Goal: Information Seeking & Learning: Learn about a topic

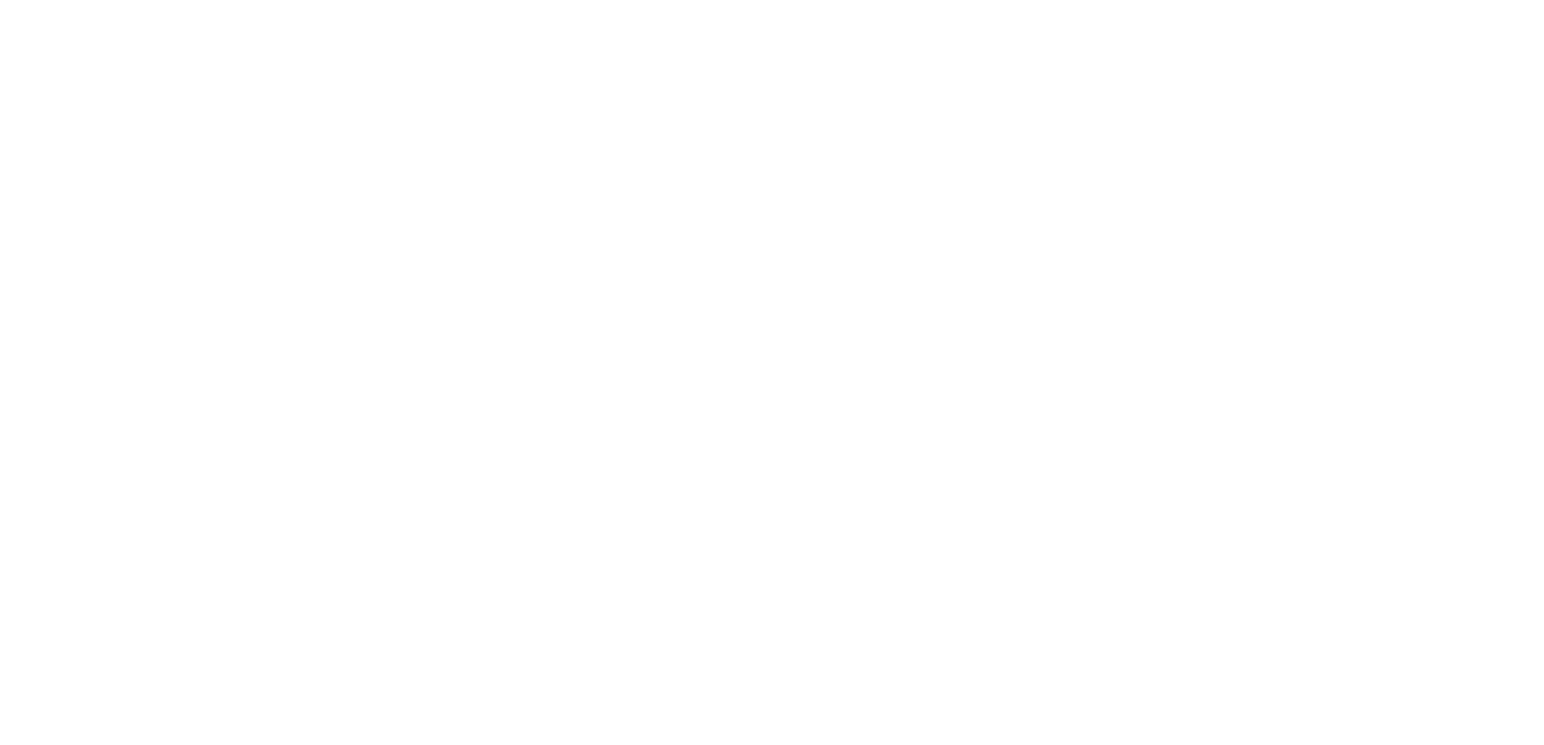
select select "******"
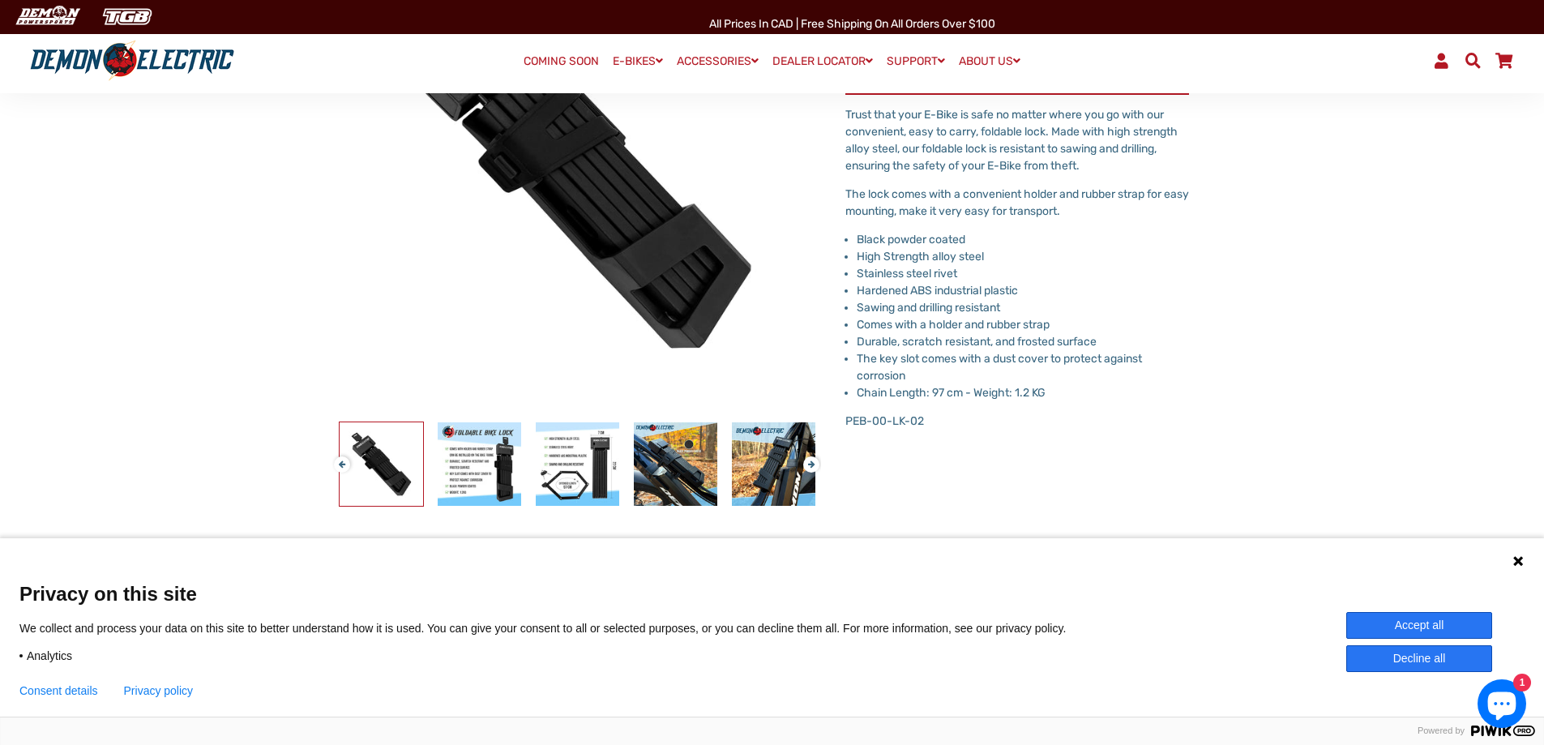
scroll to position [405, 0]
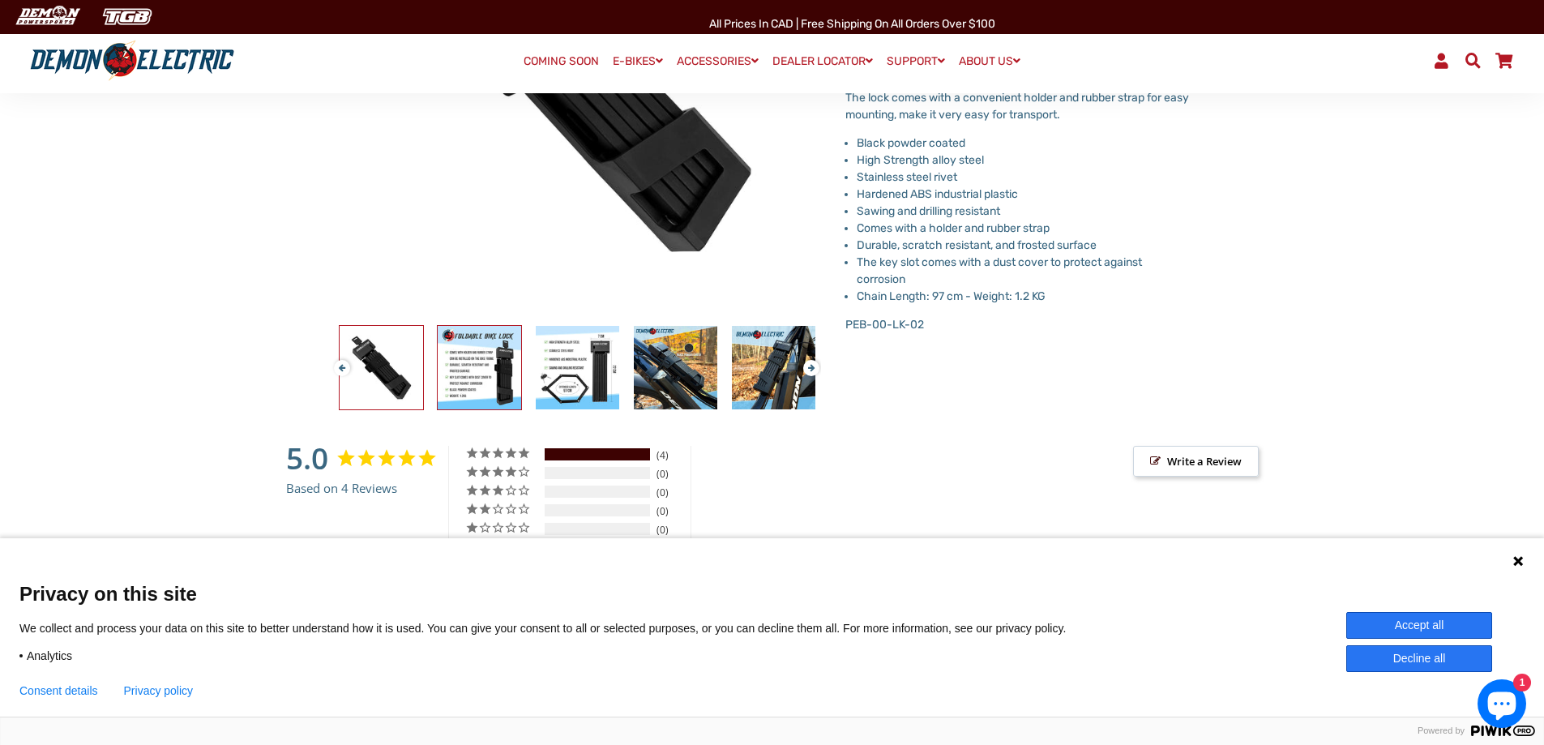
click at [505, 376] on img at bounding box center [479, 367] width 83 height 83
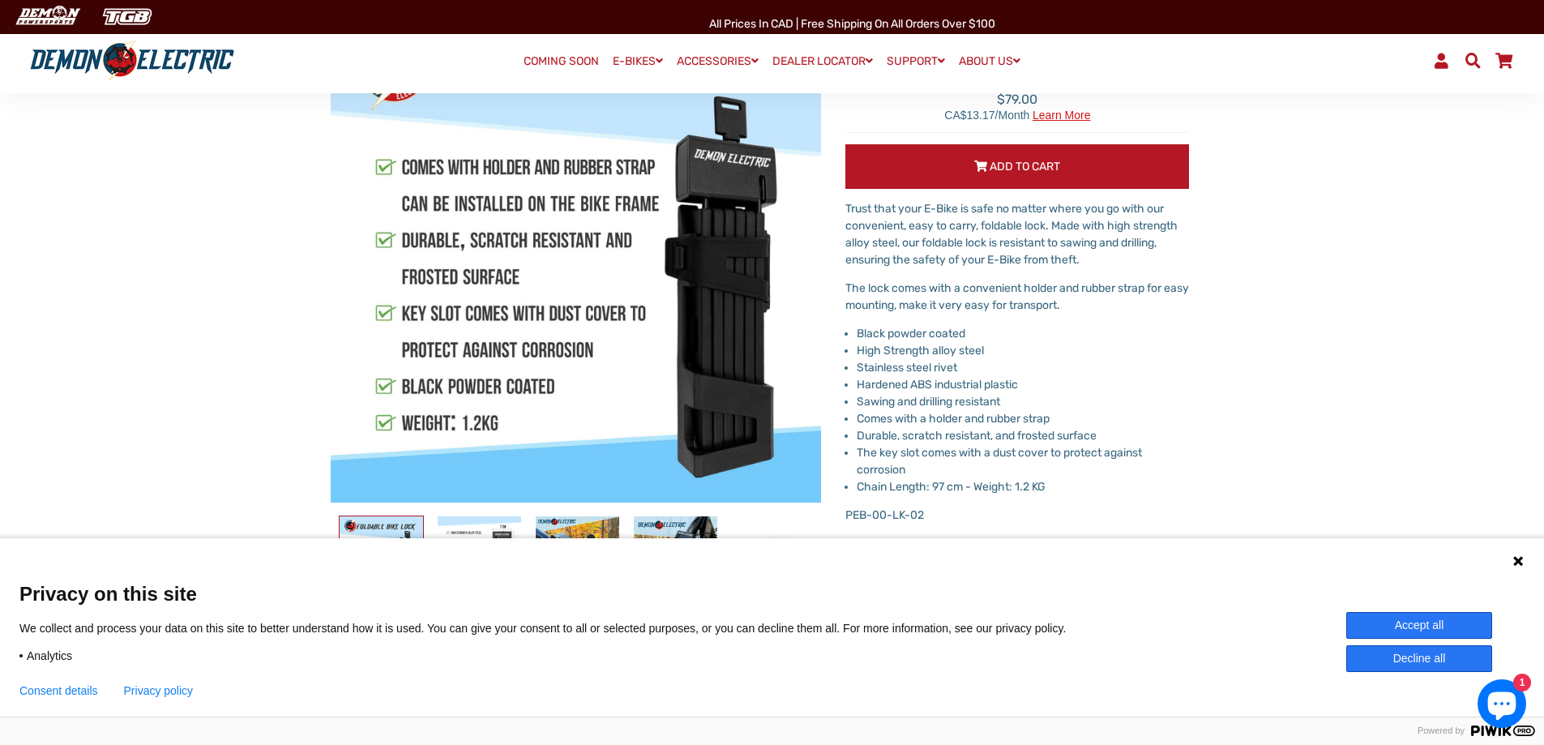
scroll to position [243, 0]
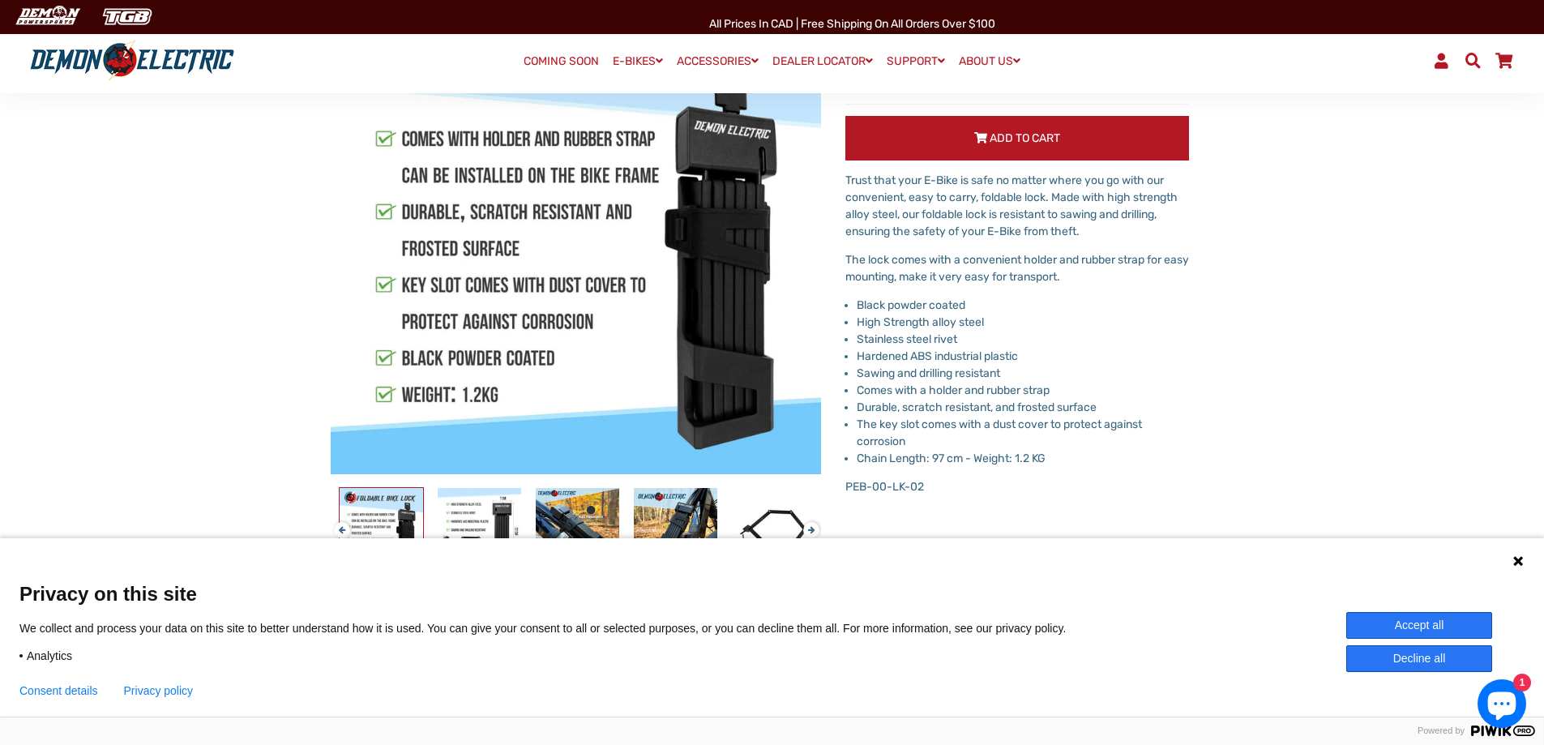
click at [1438, 655] on button "Decline all" at bounding box center [1419, 658] width 146 height 27
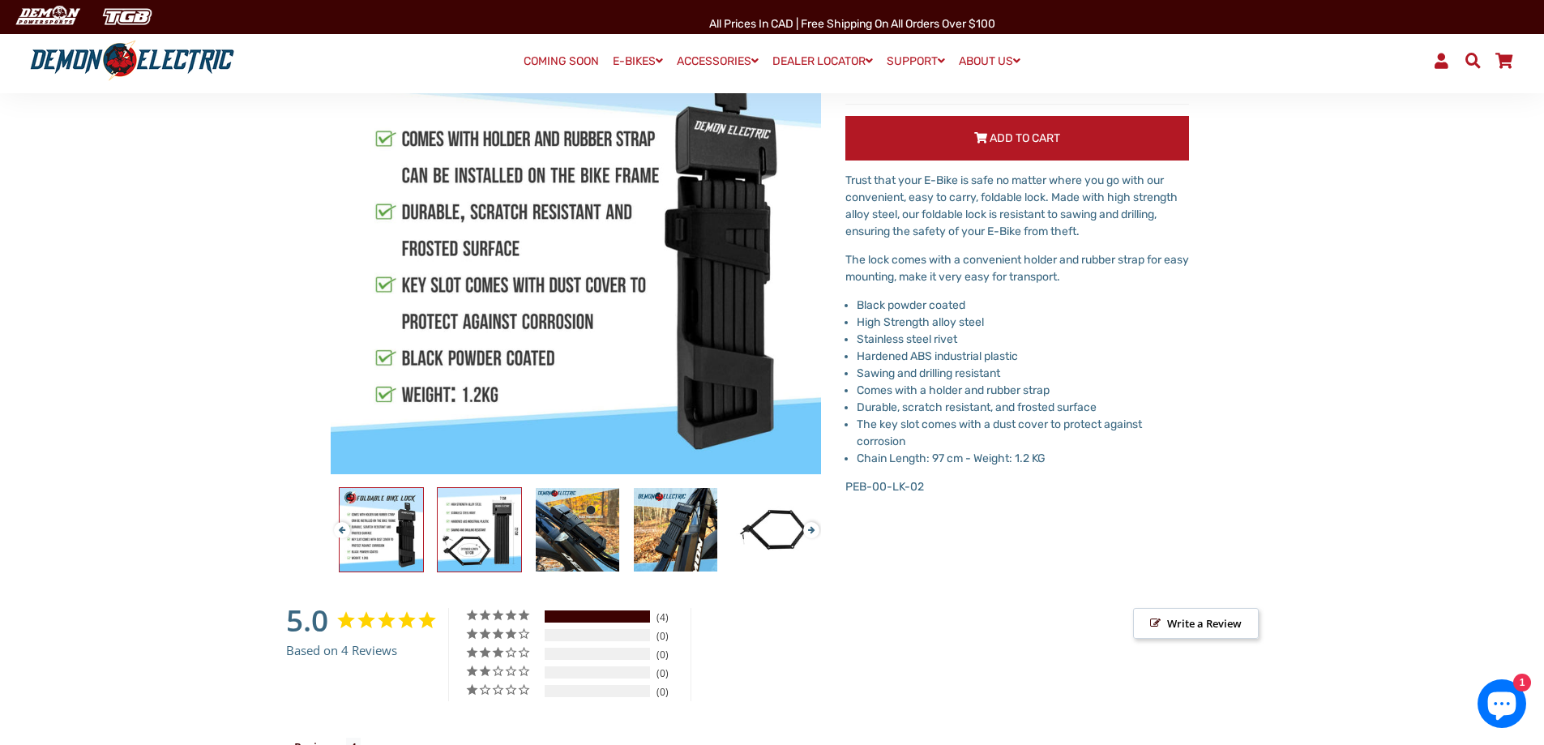
click at [505, 540] on img at bounding box center [479, 529] width 83 height 83
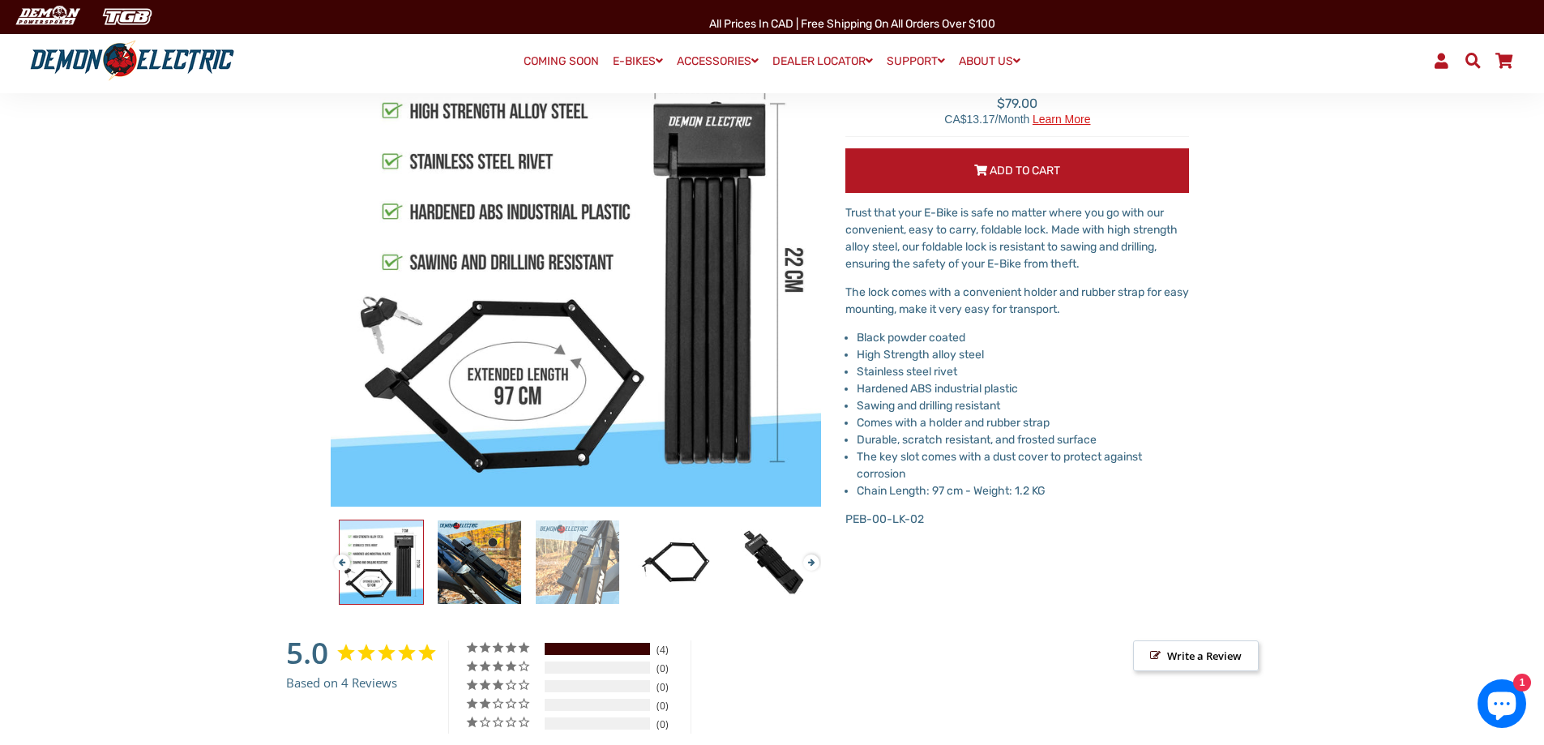
scroll to position [162, 0]
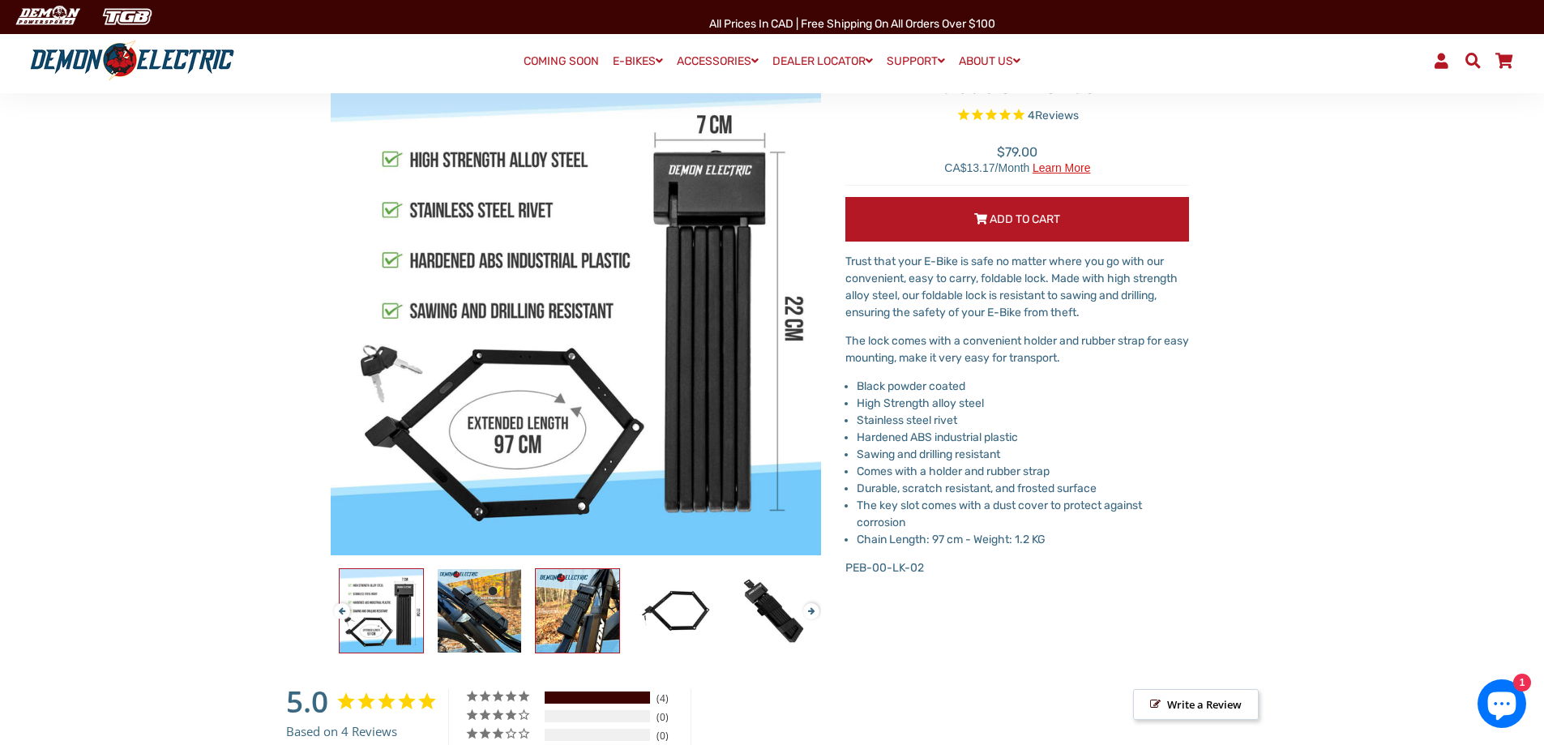
click at [558, 623] on img at bounding box center [577, 610] width 83 height 83
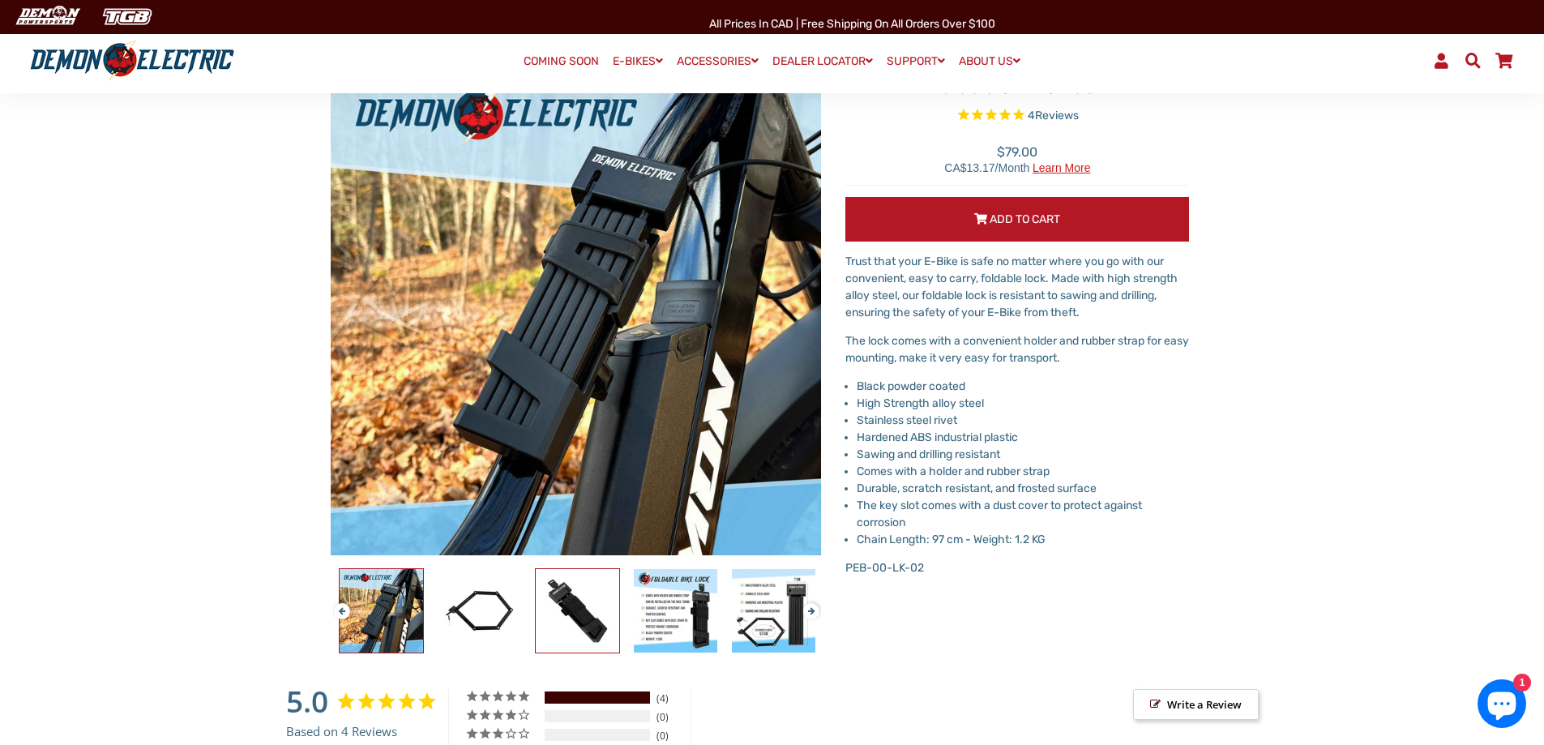
click at [571, 618] on img at bounding box center [577, 610] width 83 height 83
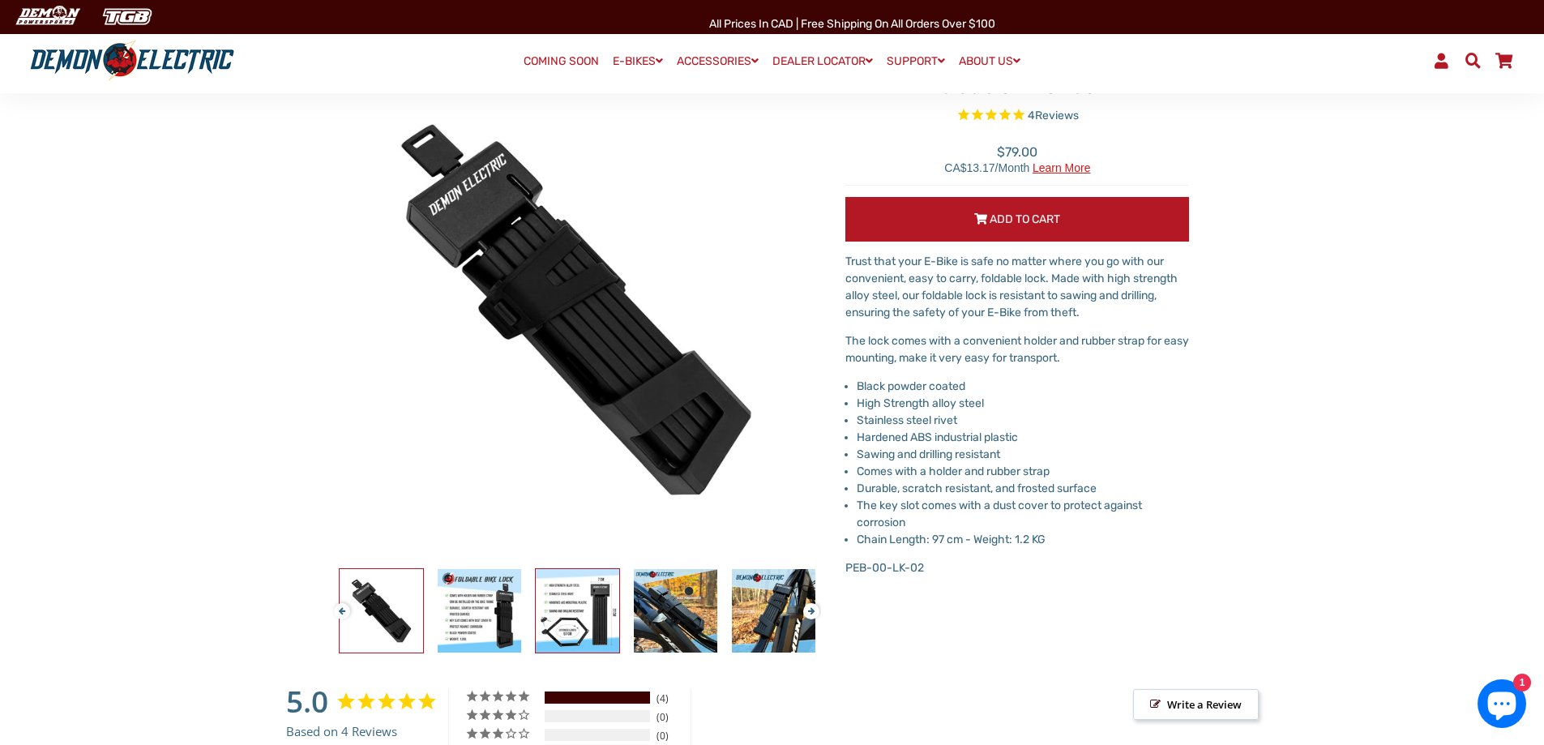
click at [592, 609] on img at bounding box center [577, 610] width 83 height 83
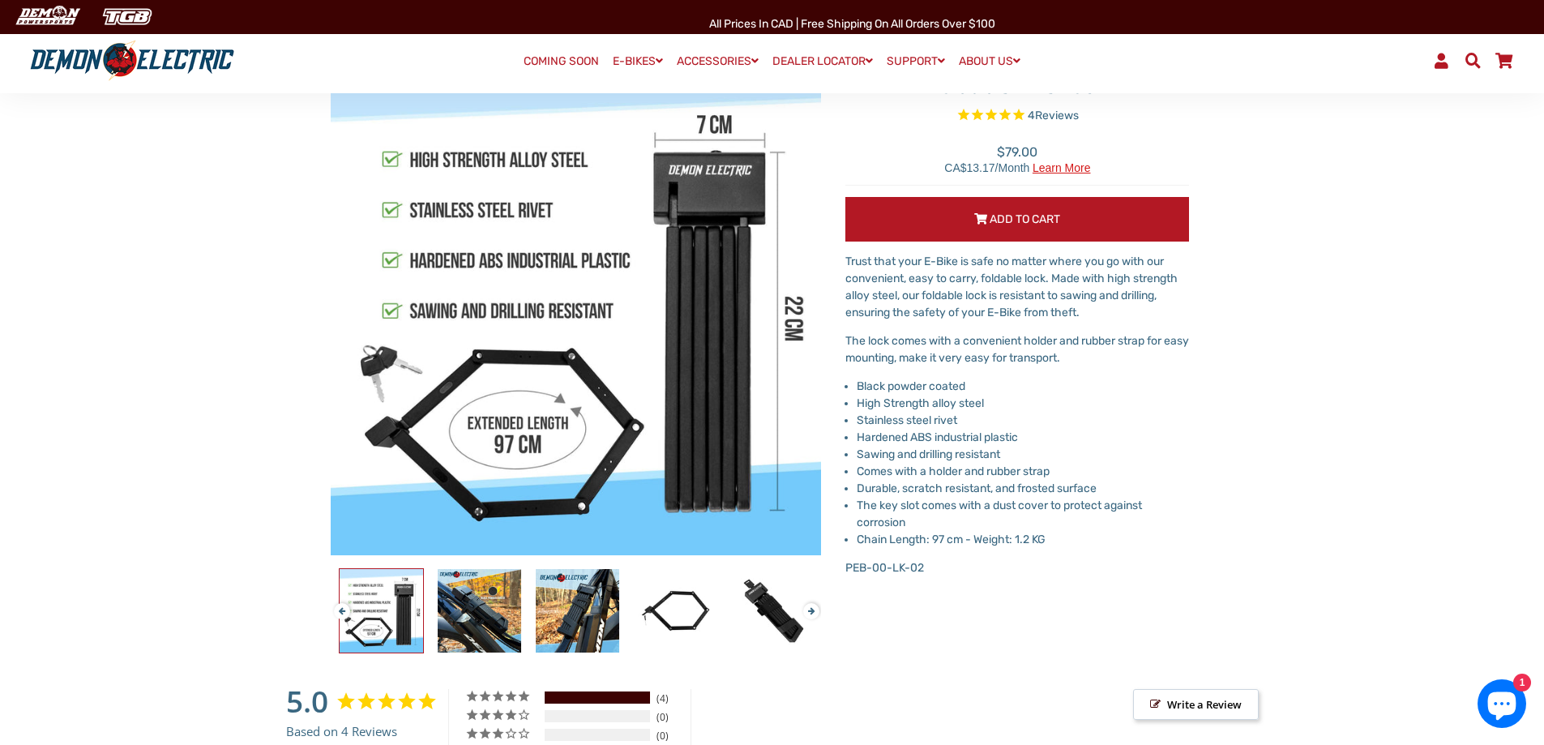
click at [806, 614] on button "Next" at bounding box center [808, 604] width 10 height 19
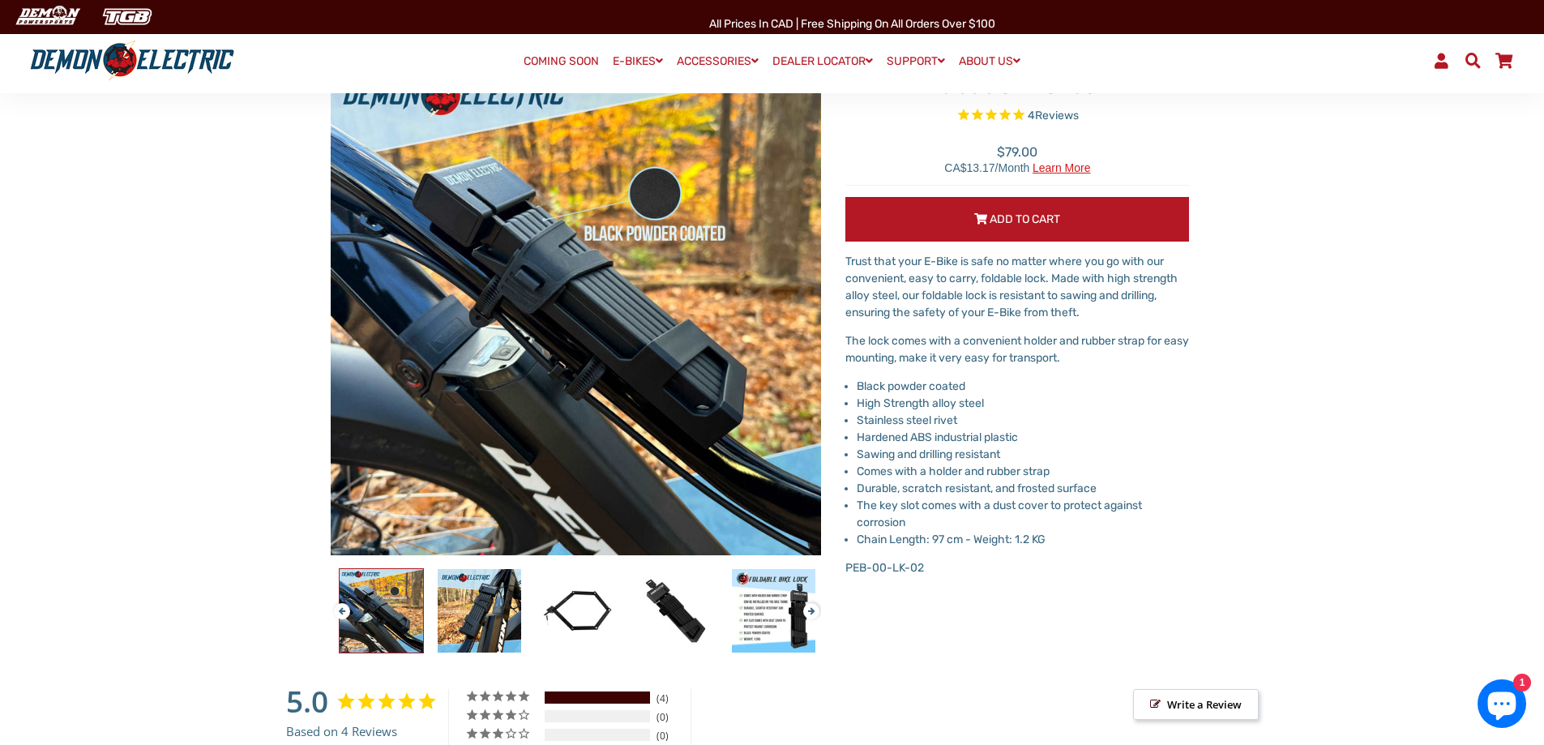
click at [806, 614] on button "Next" at bounding box center [808, 604] width 10 height 19
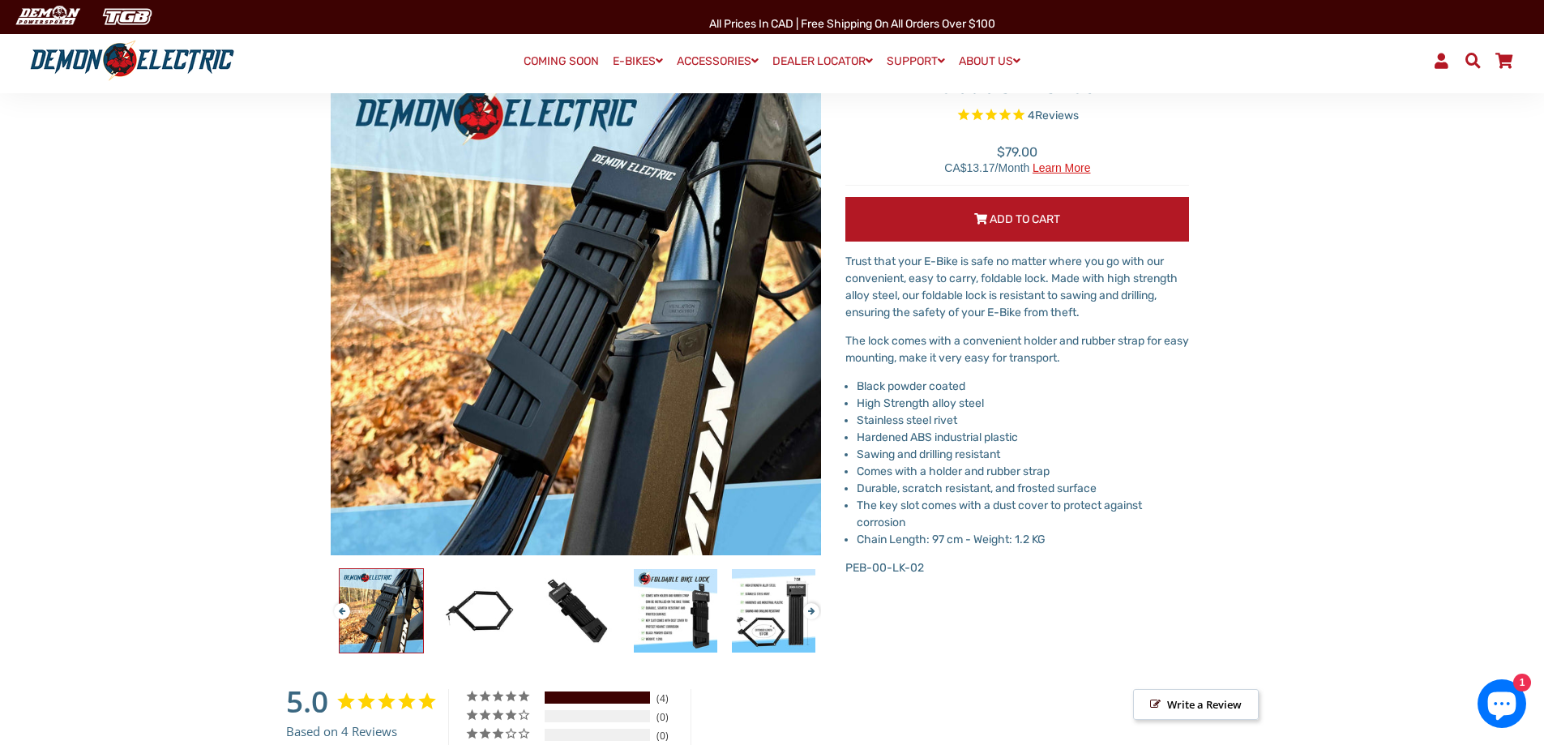
click at [806, 614] on button "Next" at bounding box center [808, 604] width 10 height 19
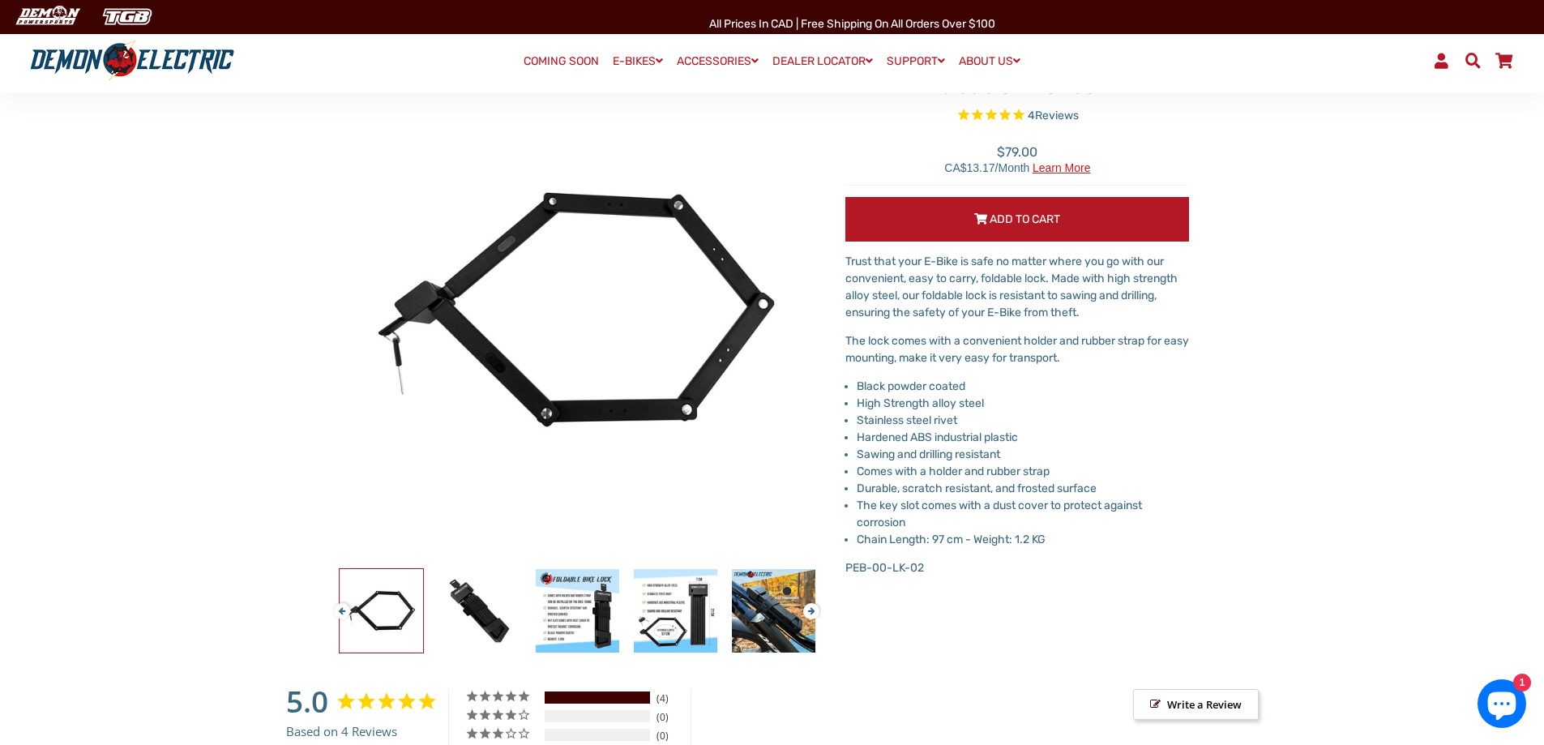
click at [806, 614] on button "Next" at bounding box center [808, 604] width 10 height 19
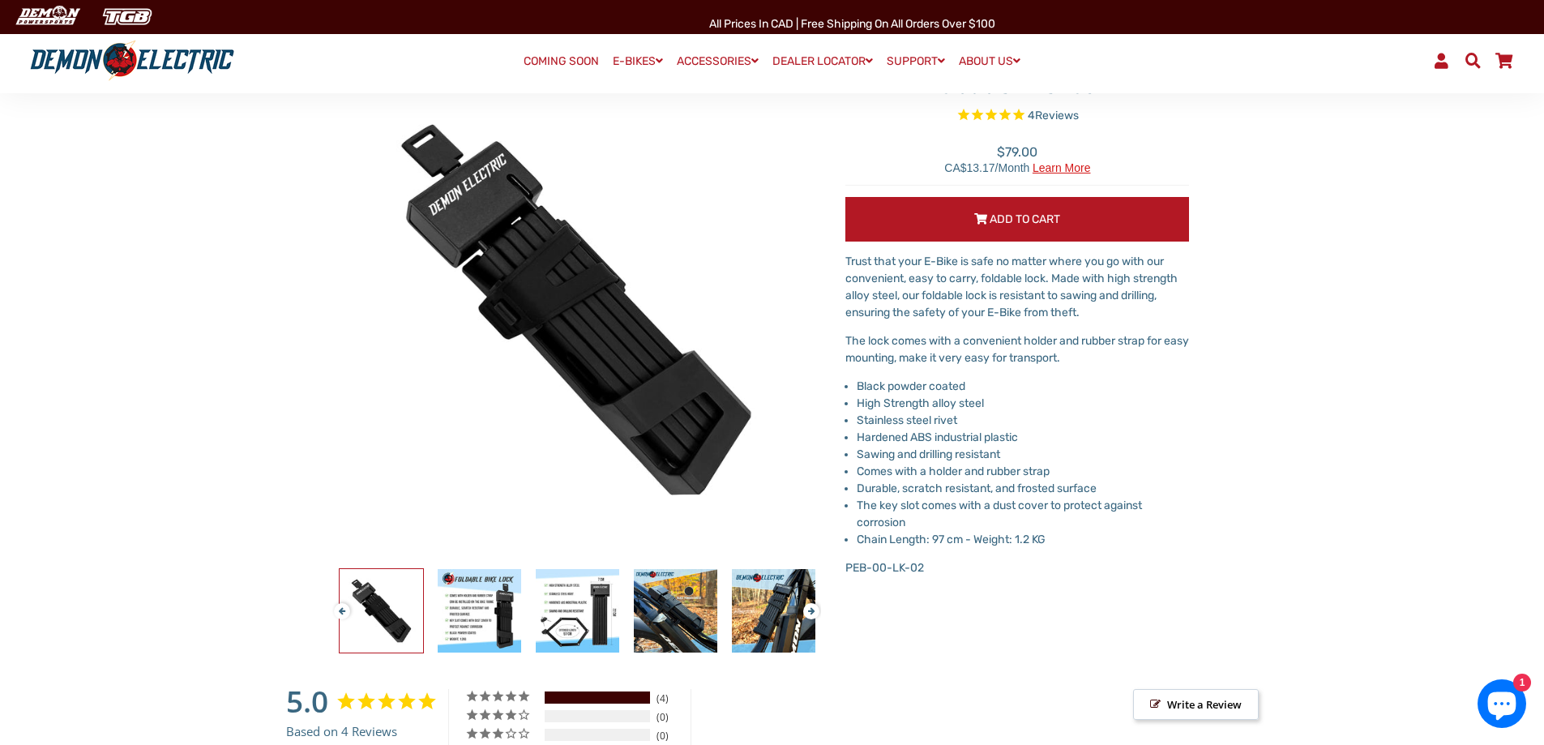
click at [806, 614] on button "Next" at bounding box center [808, 604] width 10 height 19
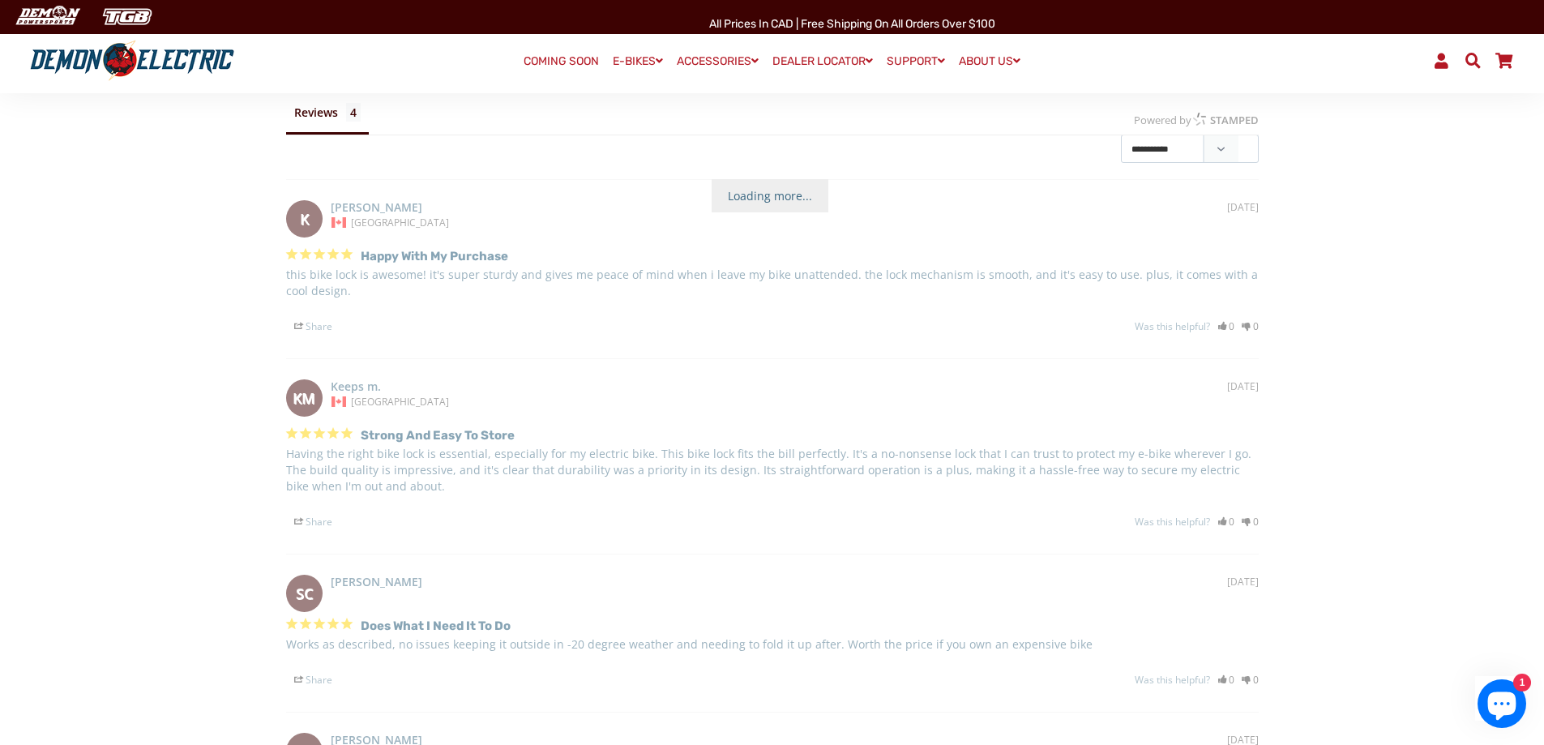
scroll to position [892, 0]
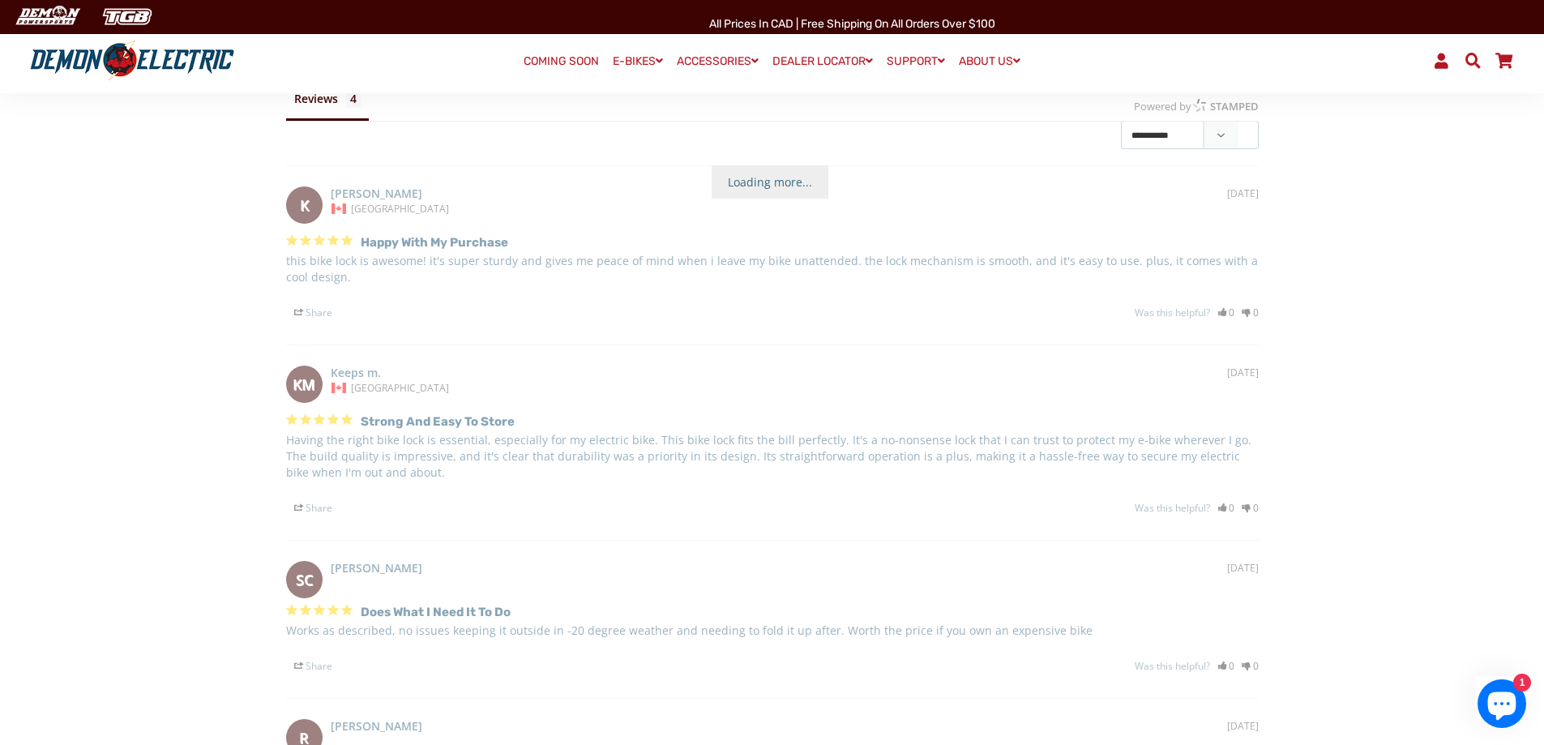
click at [587, 284] on p "this bike lock is awesome! it's super sturdy and gives me peace of mind when i …" at bounding box center [772, 269] width 973 height 32
drag, startPoint x: 597, startPoint y: 260, endPoint x: 640, endPoint y: 277, distance: 46.2
click at [640, 277] on p "this bike lock is awesome! it's super sturdy and gives me peace of mind when i …" at bounding box center [772, 269] width 973 height 32
click at [640, 276] on p "this bike lock is awesome! it's super sturdy and gives me peace of mind when i …" at bounding box center [772, 269] width 973 height 32
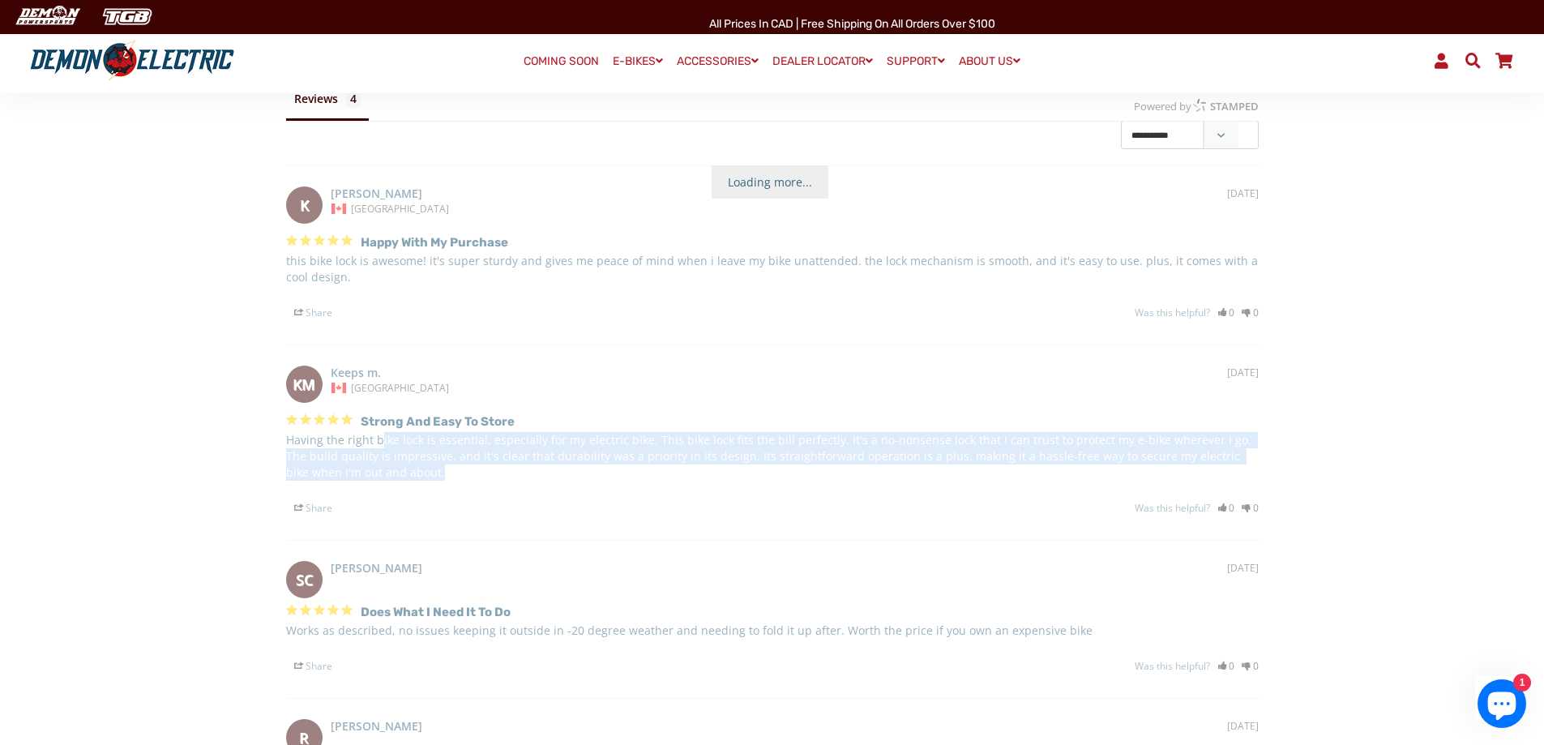
drag, startPoint x: 378, startPoint y: 440, endPoint x: 421, endPoint y: 470, distance: 51.7
click at [421, 470] on p "Having the right bike lock is essential, especially for my electric bike. This …" at bounding box center [772, 456] width 973 height 49
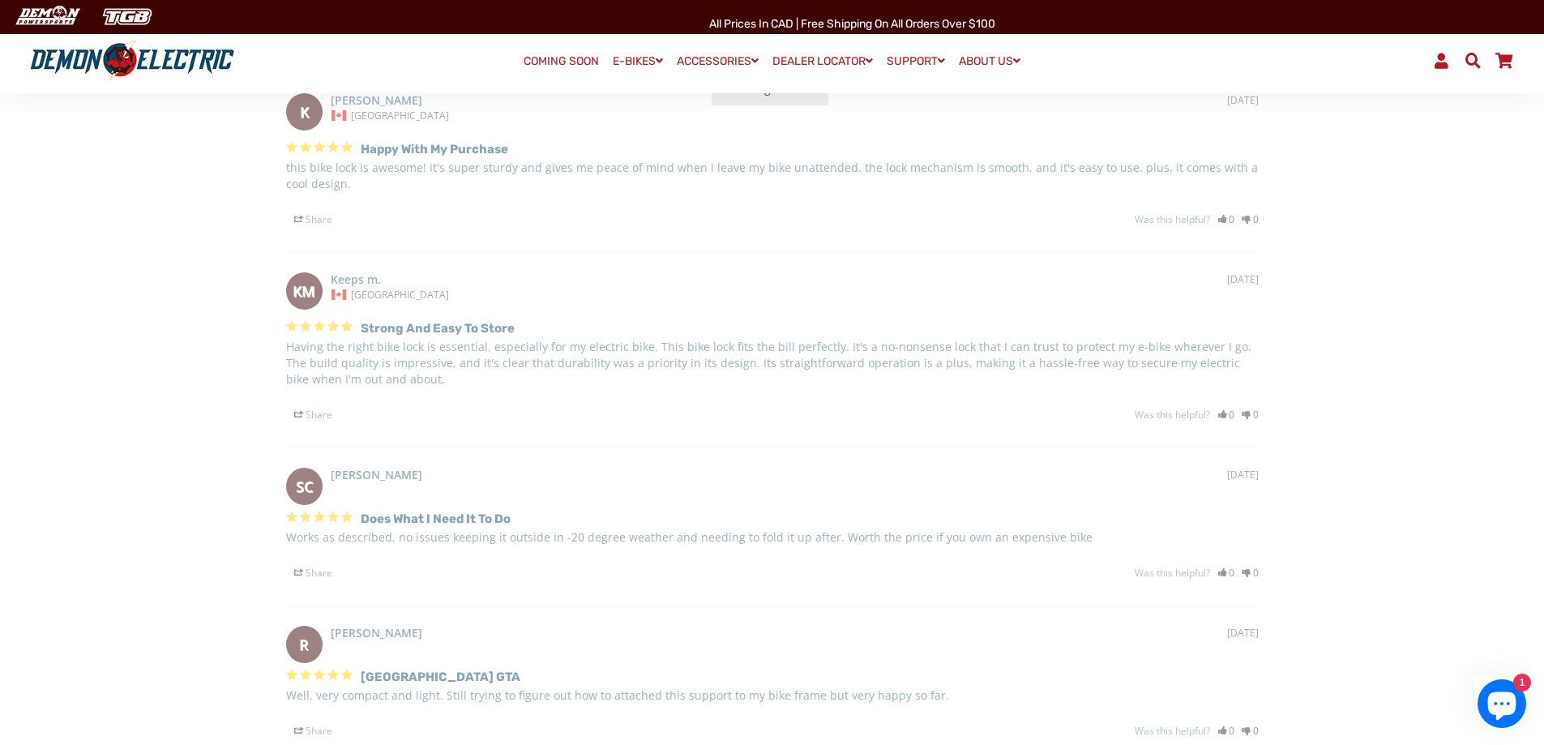
scroll to position [1216, 0]
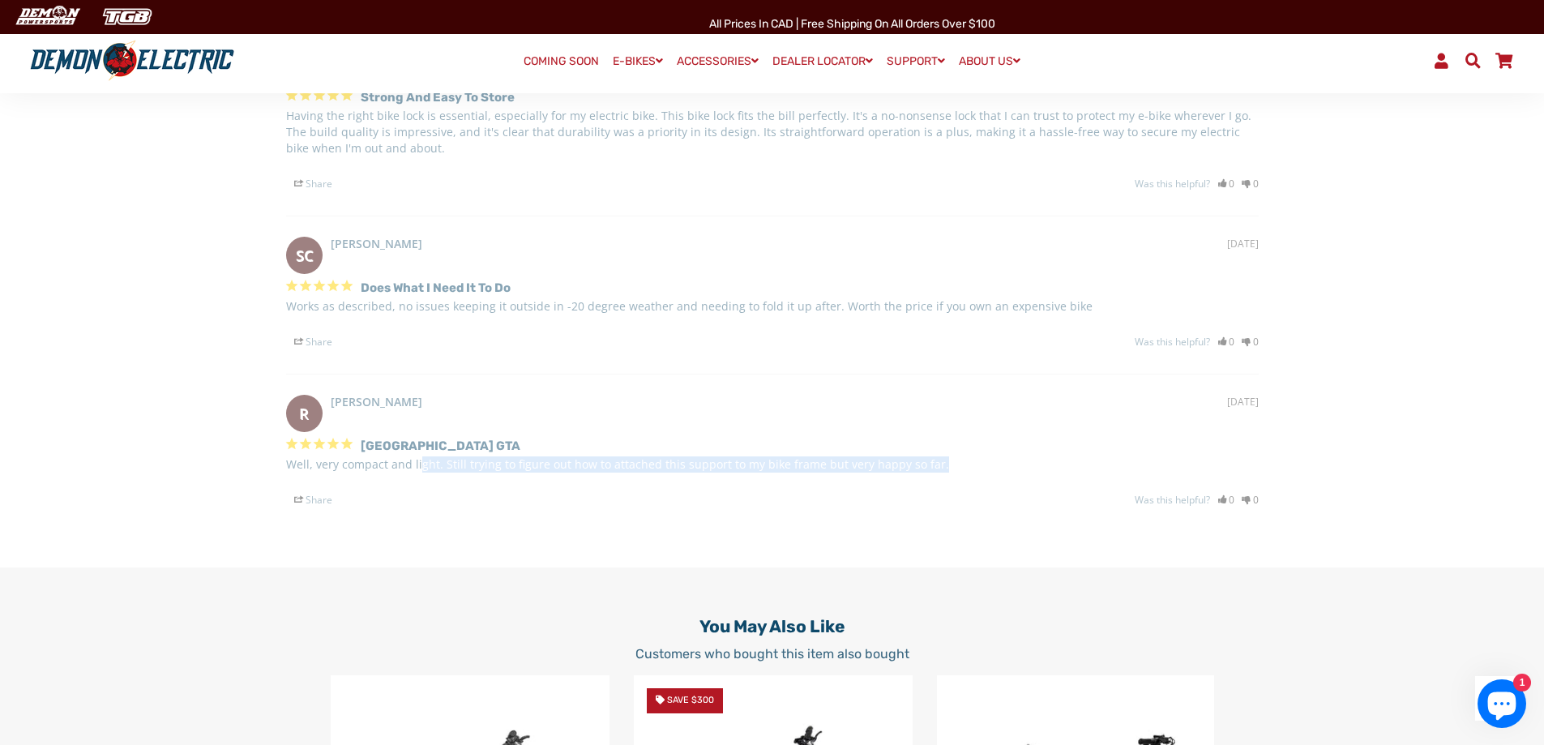
drag, startPoint x: 416, startPoint y: 466, endPoint x: 943, endPoint y: 471, distance: 527.6
click at [943, 471] on p "Well, very compact and light. Still trying to figure out how to attached this s…" at bounding box center [772, 464] width 973 height 16
click at [933, 470] on p "Well, very compact and light. Still trying to figure out how to attached this s…" at bounding box center [772, 464] width 973 height 16
